Goal: Information Seeking & Learning: Learn about a topic

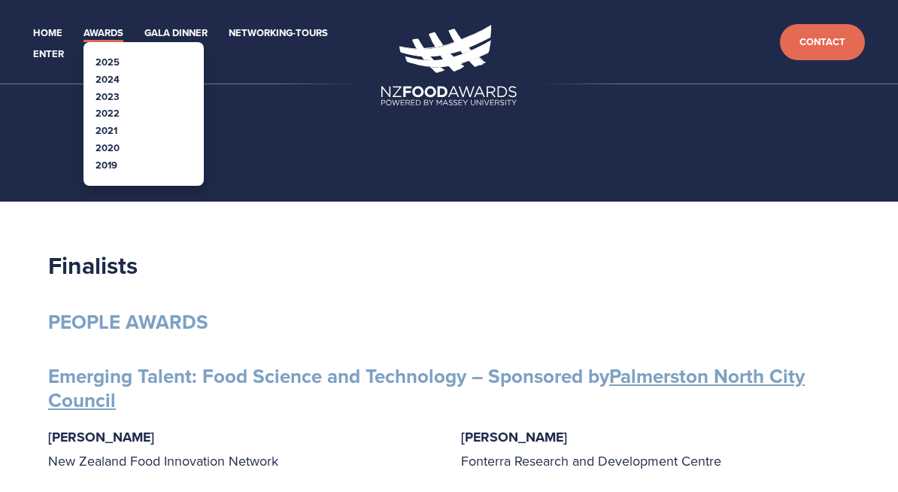
click at [113, 62] on link "2025" at bounding box center [108, 62] width 24 height 14
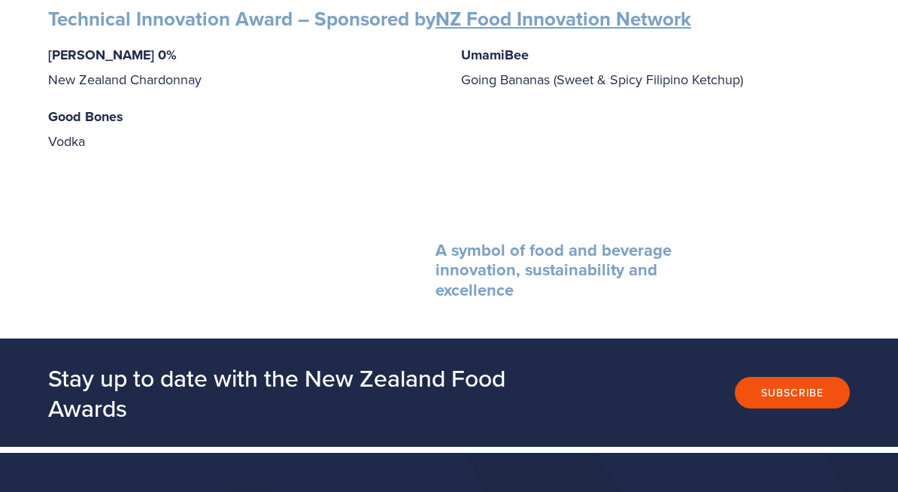
scroll to position [3034, 0]
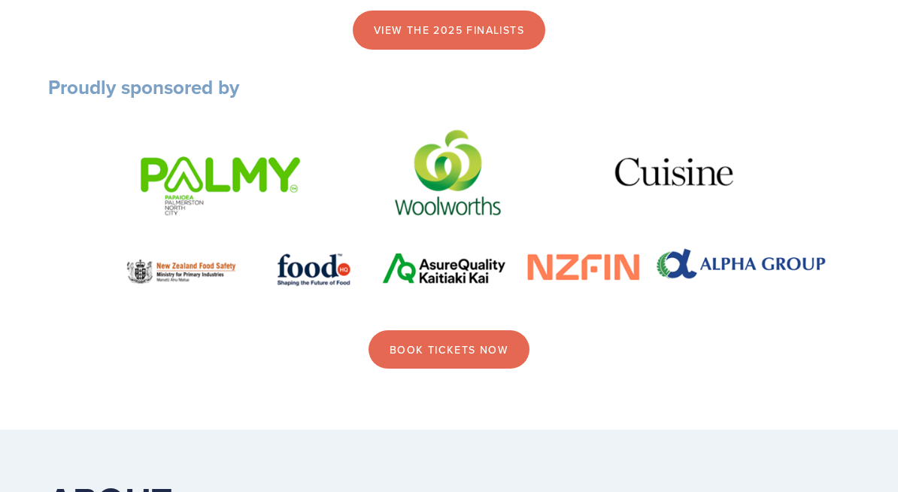
scroll to position [1874, 0]
